Goal: Complete application form

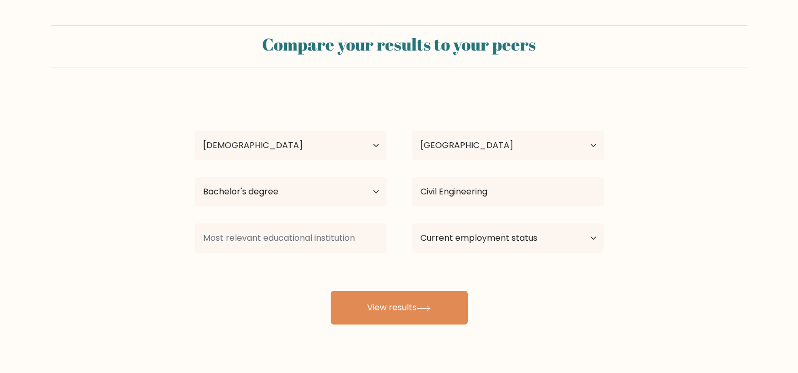
select select "18_24"
select select "PH"
select select "bachelors_degree"
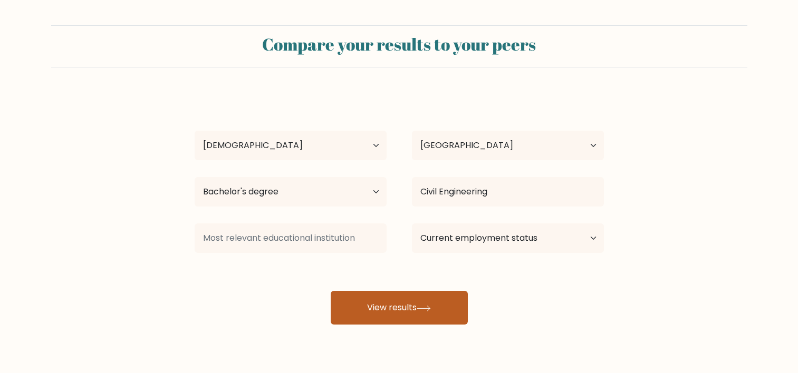
scroll to position [23, 0]
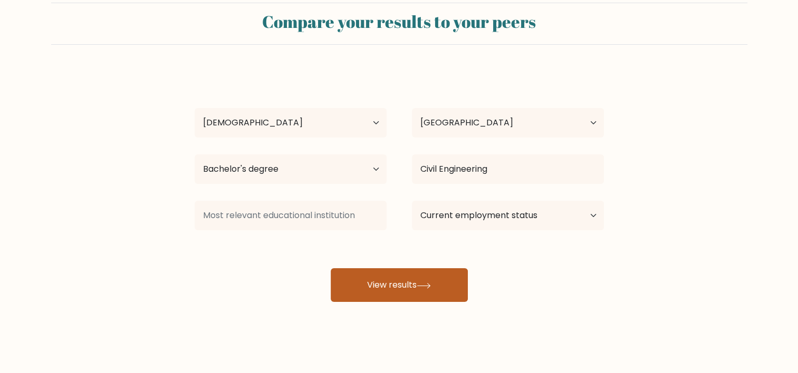
click at [430, 281] on button "View results" at bounding box center [399, 285] width 137 height 34
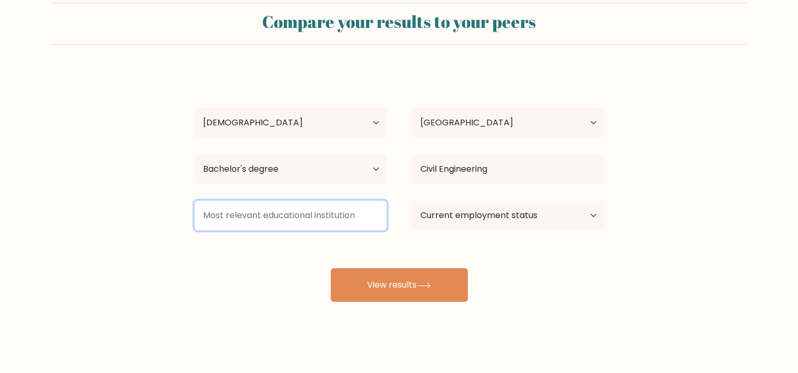
click at [269, 217] on input at bounding box center [291, 216] width 192 height 30
type input "College Graduate"
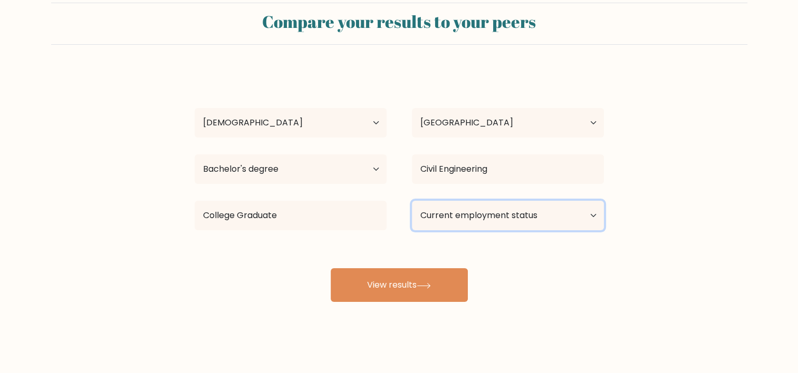
click at [441, 219] on select "Current employment status Employed Student Retired Other / prefer not to answer" at bounding box center [508, 216] width 192 height 30
select select "other"
click at [412, 201] on select "Current employment status Employed Student Retired Other / prefer not to answer" at bounding box center [508, 216] width 192 height 30
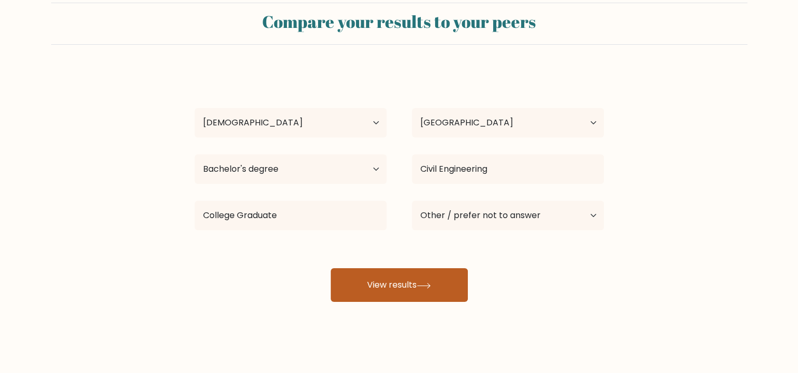
click at [409, 280] on button "View results" at bounding box center [399, 285] width 137 height 34
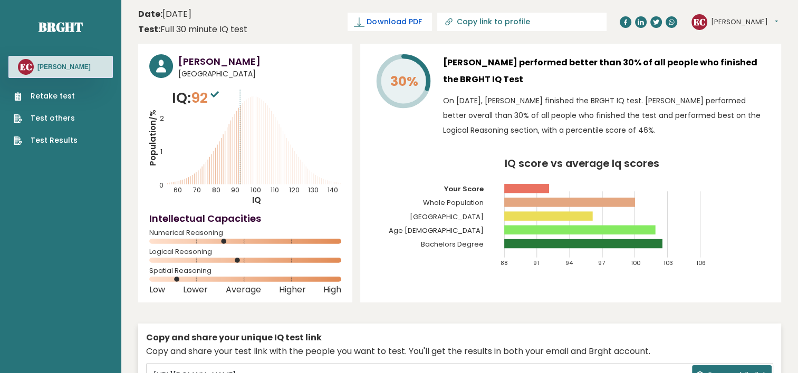
click at [361, 21] on icon at bounding box center [359, 21] width 4 height 8
